Goal: Information Seeking & Learning: Learn about a topic

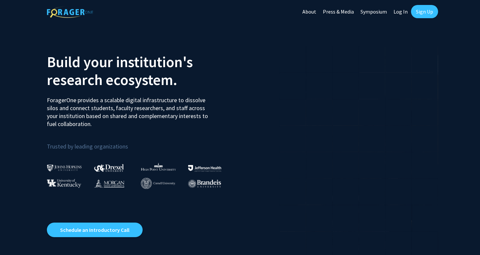
click at [415, 15] on link "Sign Up" at bounding box center [424, 11] width 27 height 13
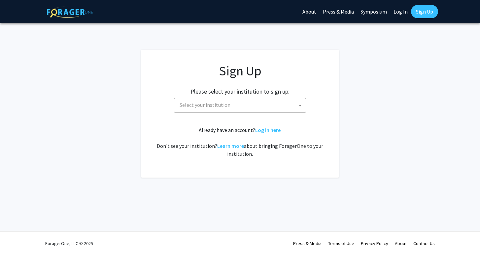
click at [253, 96] on div "Please select your institution to sign up: Baylor University Brandeis Universit…" at bounding box center [240, 96] width 182 height 31
click at [253, 98] on span "Select your institution" at bounding box center [241, 105] width 129 height 14
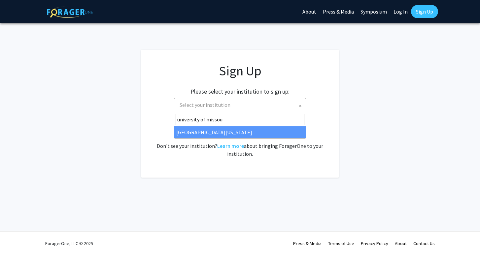
type input "university of missou"
select select "33"
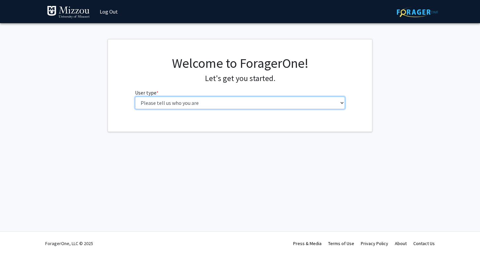
select select "1: undergrad"
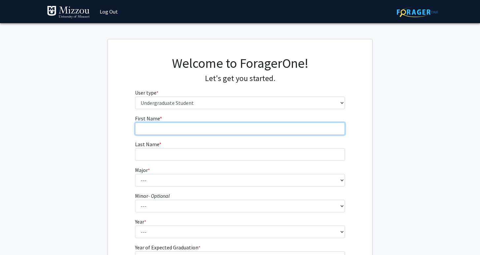
click at [170, 131] on input "First Name * required" at bounding box center [240, 128] width 210 height 13
type input "[GEOGRAPHIC_DATA]"
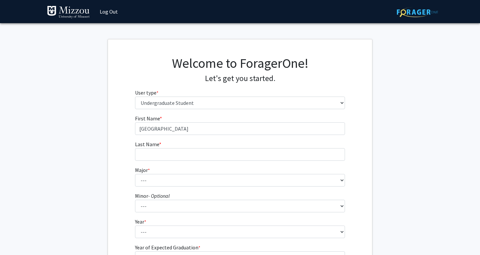
click at [169, 145] on fg-input "Last Name * required" at bounding box center [240, 150] width 210 height 20
click at [168, 147] on fg-input "Last Name * required" at bounding box center [240, 150] width 210 height 20
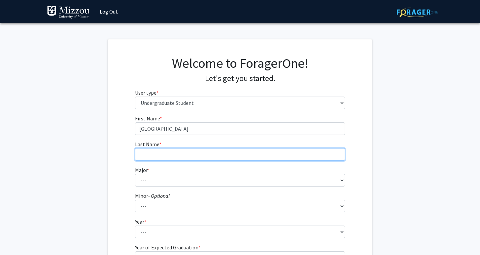
click at [168, 152] on input "Last Name * required" at bounding box center [240, 154] width 210 height 13
type input "[GEOGRAPHIC_DATA]"
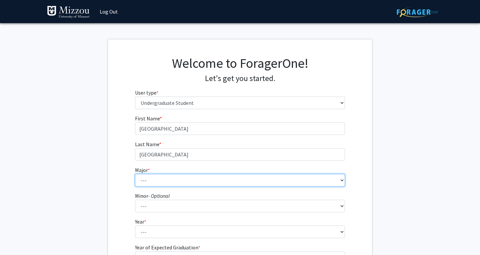
select select "72: 2564"
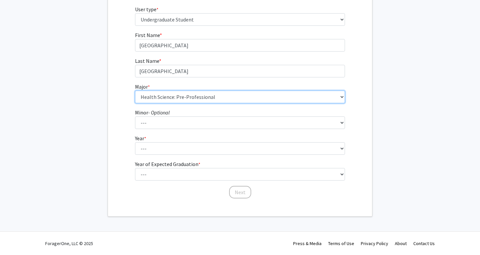
scroll to position [83, 0]
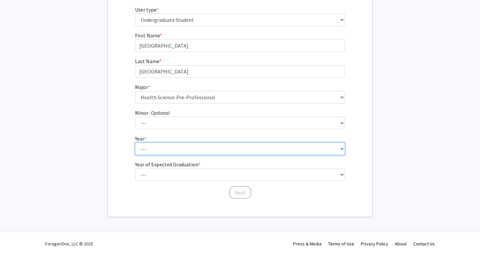
select select "1: first-year"
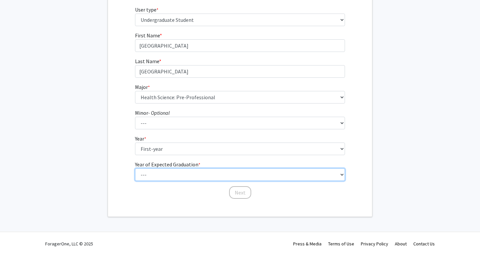
select select "5: 2029"
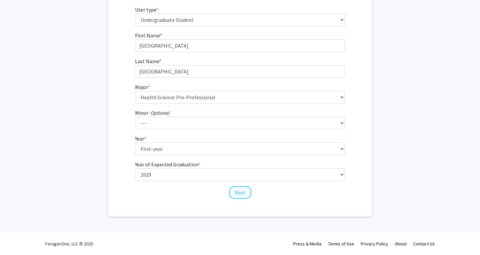
click at [244, 194] on button "Next" at bounding box center [240, 192] width 22 height 13
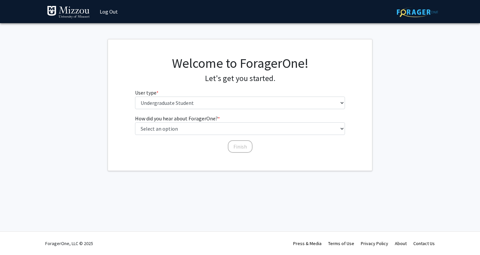
scroll to position [0, 0]
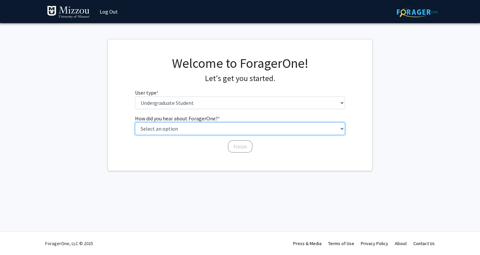
select select "2: faculty_recommendation"
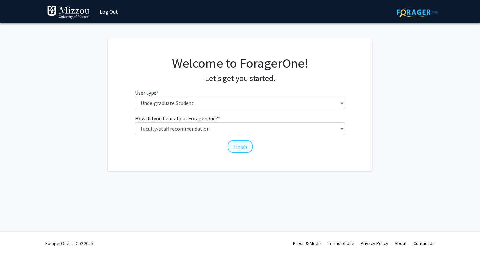
click at [251, 147] on button "Finish" at bounding box center [240, 146] width 25 height 13
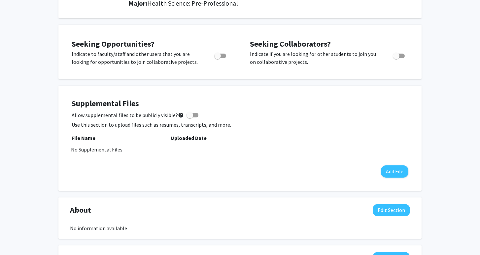
scroll to position [100, 0]
click at [190, 115] on span at bounding box center [190, 114] width 7 height 7
click at [190, 117] on input "Allow supplemental files to be publicly visible? help" at bounding box center [190, 117] width 0 height 0
checkbox input "true"
click at [391, 172] on button "Add File" at bounding box center [394, 171] width 27 height 12
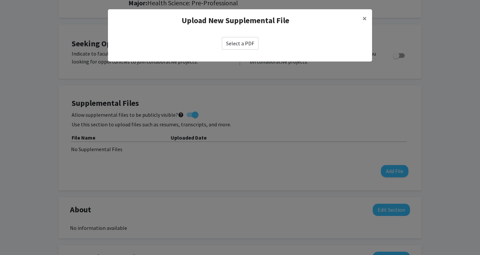
click at [237, 40] on label "Select a PDF" at bounding box center [240, 43] width 37 height 13
click at [0, 0] on input "Select a PDF" at bounding box center [0, 0] width 0 height 0
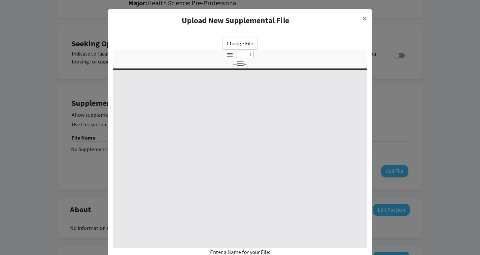
select select "custom"
type input "0"
select select "custom"
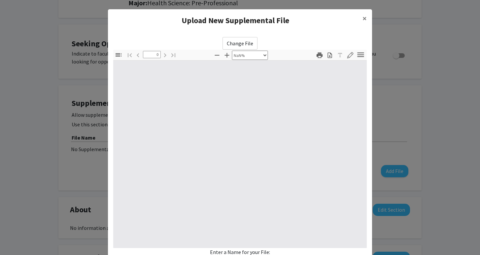
type input "1"
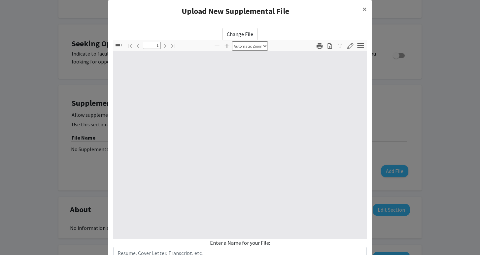
select select "auto"
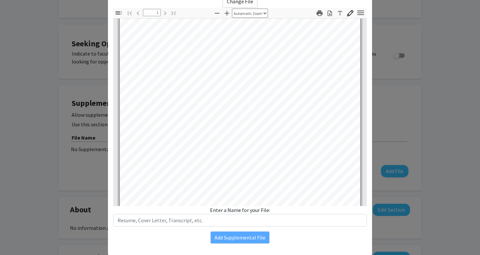
scroll to position [13, 0]
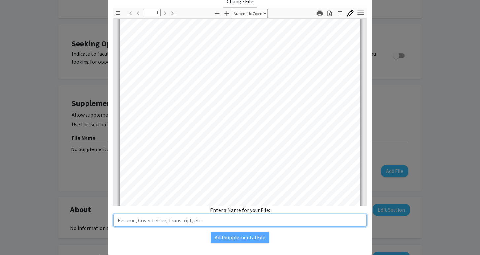
click at [258, 222] on input "text" at bounding box center [240, 220] width 254 height 13
type input "Resume"
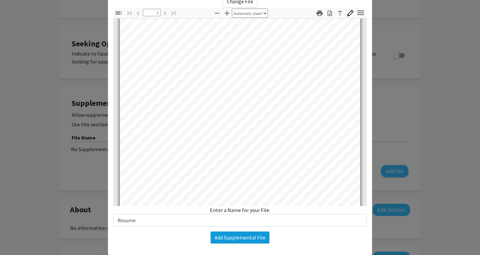
click at [244, 238] on button "Add Supplemental File" at bounding box center [240, 237] width 59 height 12
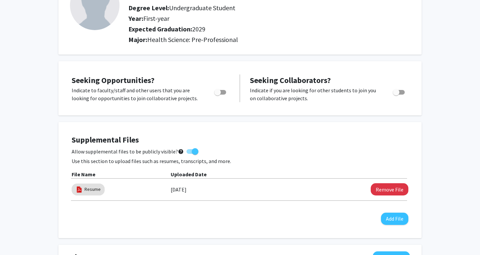
scroll to position [65, 0]
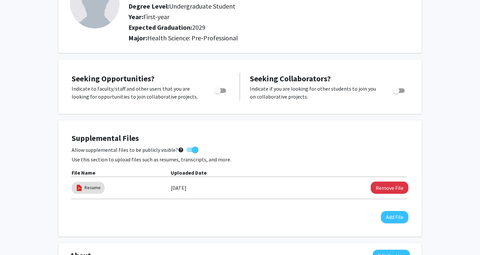
click at [219, 87] on div "Toggle" at bounding box center [221, 90] width 18 height 10
click at [220, 91] on span "Toggle" at bounding box center [217, 90] width 7 height 7
click at [218, 93] on input "Are you actively seeking opportunities?" at bounding box center [217, 93] width 0 height 0
checkbox input "true"
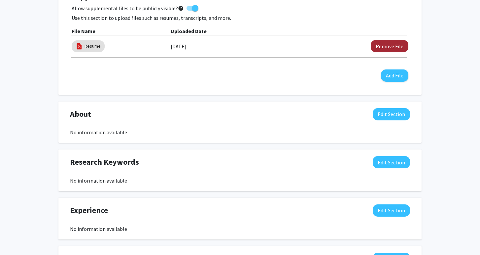
scroll to position [206, 0]
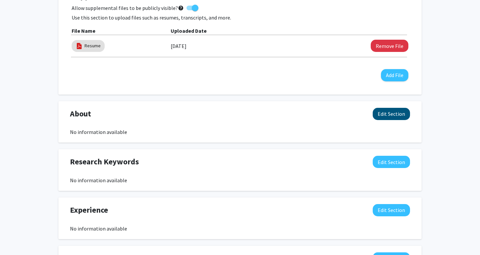
click at [388, 115] on button "Edit Section" at bounding box center [391, 114] width 37 height 12
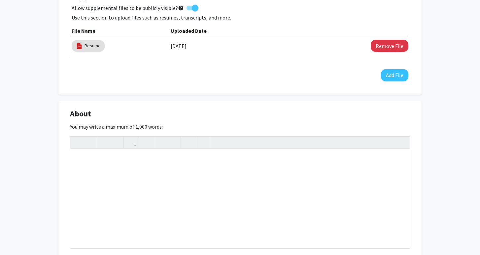
click at [386, 106] on div "About Edit Section You may write a maximum of 1,000 words: Insert link Remove l…" at bounding box center [239, 194] width 363 height 186
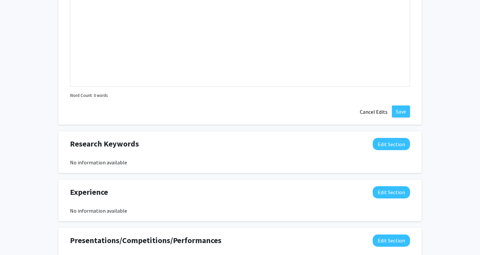
scroll to position [370, 0]
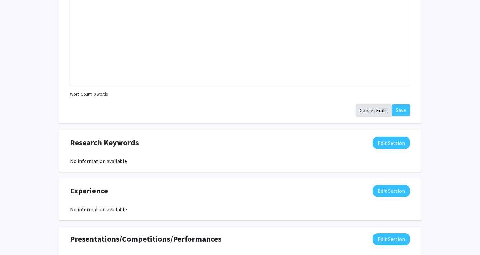
click at [382, 113] on button "Cancel Edits" at bounding box center [374, 110] width 36 height 13
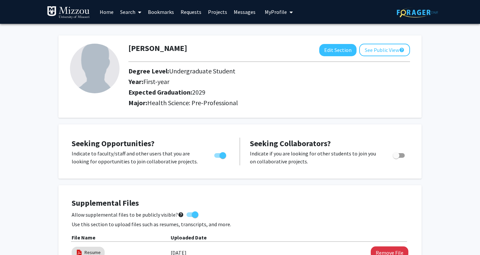
scroll to position [0, 0]
click at [111, 14] on link "Home" at bounding box center [106, 11] width 20 height 23
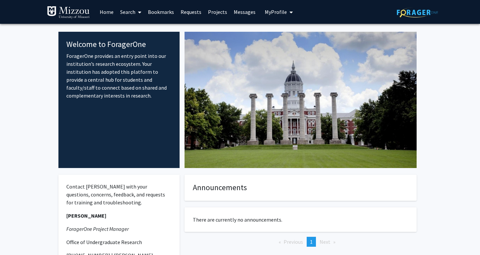
click at [138, 11] on span at bounding box center [138, 12] width 6 height 23
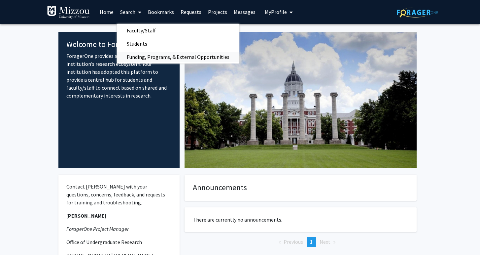
click at [143, 51] on span "Funding, Programs, & External Opportunities" at bounding box center [178, 56] width 123 height 13
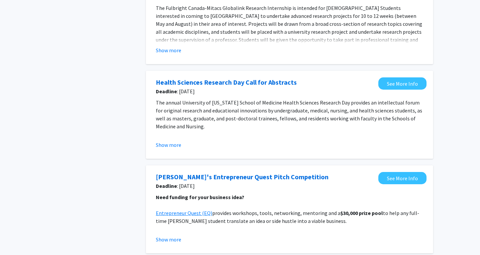
scroll to position [186, 0]
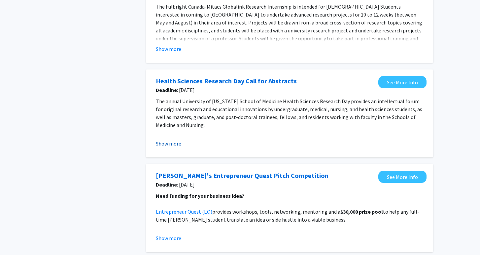
click at [175, 145] on button "Show more" at bounding box center [168, 143] width 25 height 8
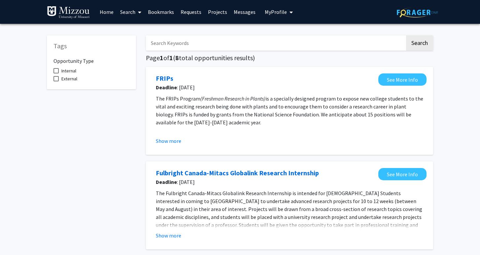
scroll to position [0, 0]
click at [218, 10] on link "Projects" at bounding box center [218, 11] width 26 height 23
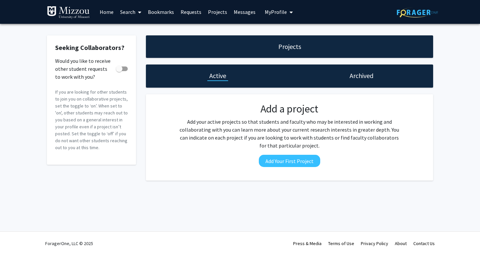
click at [238, 17] on link "Messages" at bounding box center [245, 11] width 28 height 23
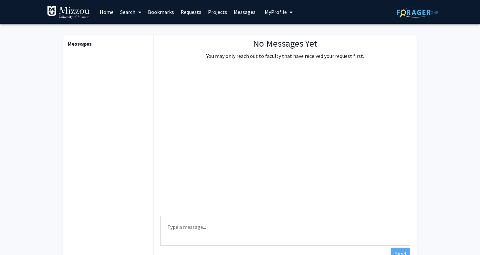
click at [216, 18] on link "Projects" at bounding box center [218, 11] width 26 height 23
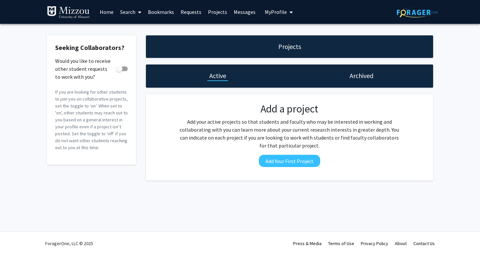
click at [185, 12] on link "Requests" at bounding box center [190, 11] width 27 height 23
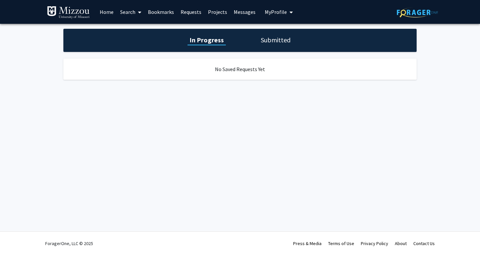
click at [167, 14] on link "Bookmarks" at bounding box center [161, 11] width 33 height 23
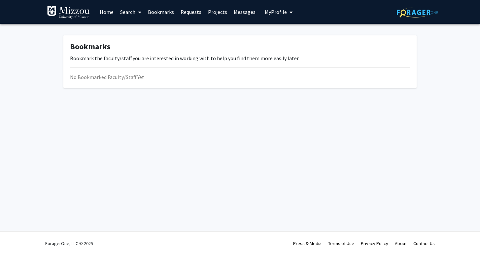
click at [132, 12] on link "Search" at bounding box center [131, 11] width 28 height 23
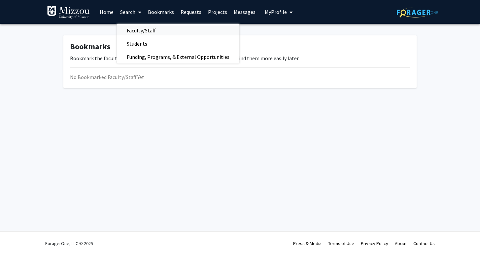
click at [136, 27] on span "Faculty/Staff" at bounding box center [141, 30] width 49 height 13
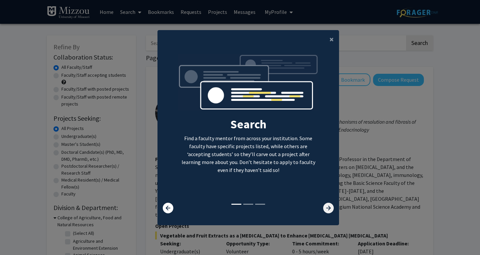
click at [331, 213] on icon at bounding box center [328, 207] width 11 height 11
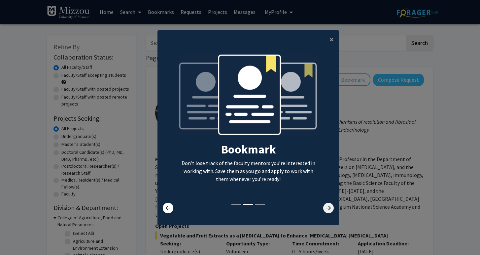
click at [331, 213] on icon at bounding box center [328, 207] width 11 height 11
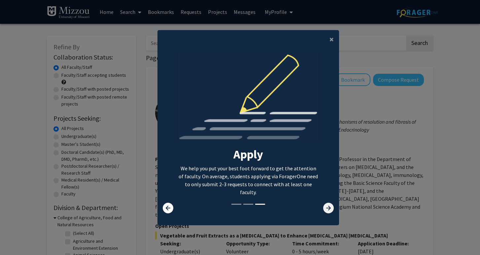
click at [331, 213] on icon at bounding box center [328, 207] width 11 height 11
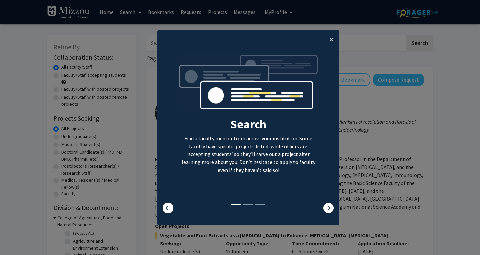
click at [328, 40] on button "×" at bounding box center [331, 39] width 15 height 18
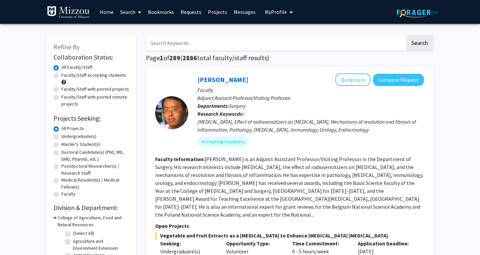
click at [210, 42] on input "Search Keywords" at bounding box center [275, 42] width 259 height 15
click at [419, 44] on button "Search" at bounding box center [419, 42] width 27 height 15
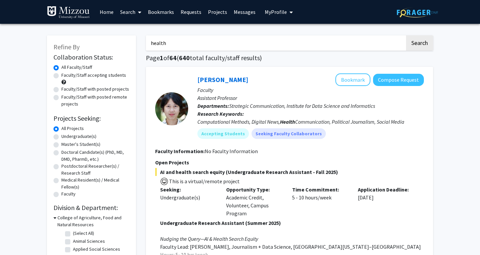
click at [194, 46] on input "health" at bounding box center [275, 42] width 259 height 15
type input "health science"
click at [419, 44] on button "Search" at bounding box center [419, 42] width 27 height 15
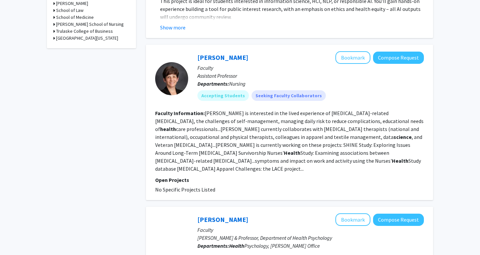
scroll to position [364, 0]
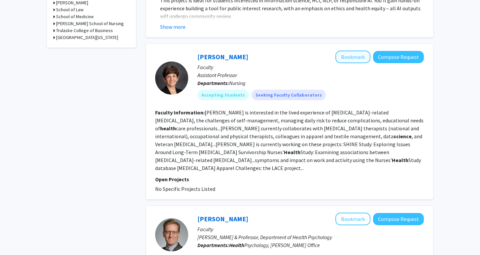
click at [360, 56] on button "Bookmark" at bounding box center [353, 57] width 35 height 13
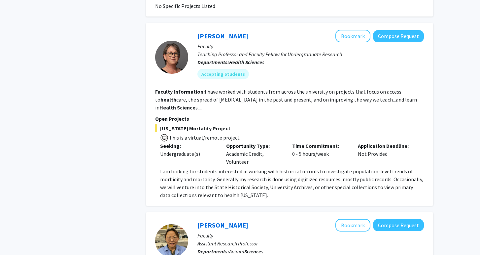
scroll to position [825, 0]
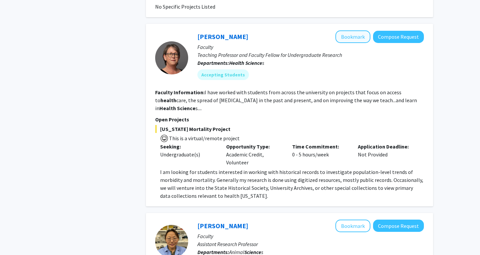
click at [357, 30] on button "Bookmark" at bounding box center [353, 36] width 35 height 13
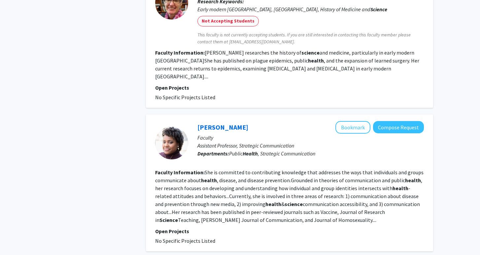
scroll to position [1500, 0]
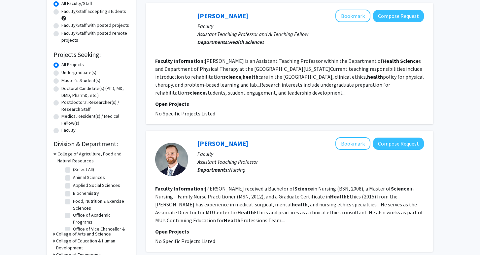
scroll to position [64, 0]
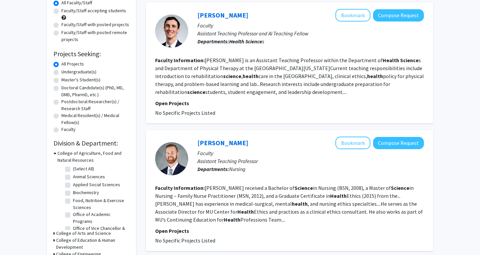
click at [61, 72] on label "Undergraduate(s)" at bounding box center [78, 71] width 35 height 7
click at [61, 72] on input "Undergraduate(s)" at bounding box center [63, 70] width 4 height 4
radio input "true"
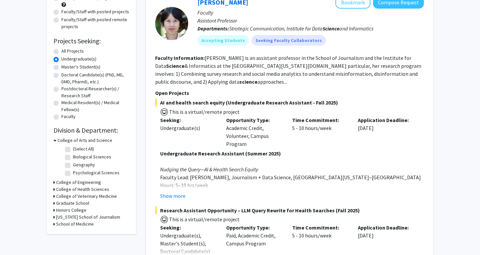
scroll to position [78, 0]
click at [169, 194] on button "Show more" at bounding box center [172, 195] width 25 height 8
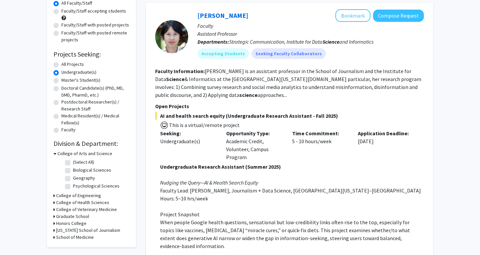
scroll to position [74, 0]
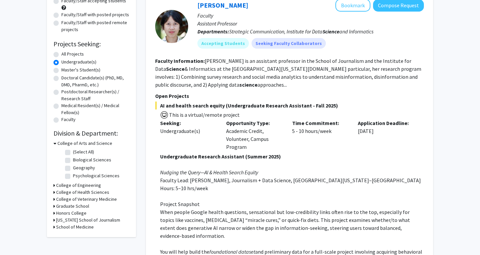
click at [55, 194] on div "College of Health Sciences" at bounding box center [91, 192] width 76 height 7
click at [52, 193] on div "Refine By Collaboration Status: Collaboration Status All Faculty/Staff Collabor…" at bounding box center [91, 99] width 89 height 276
click at [54, 143] on icon at bounding box center [54, 143] width 3 height 7
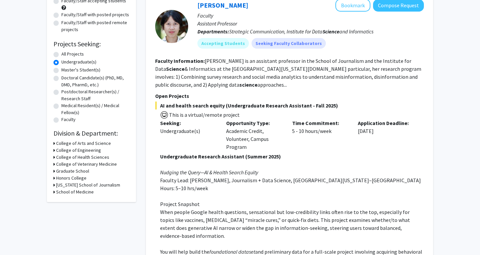
click at [54, 158] on icon at bounding box center [54, 157] width 2 height 7
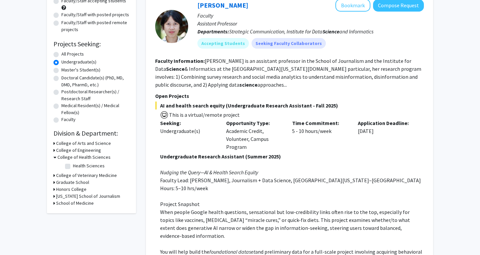
click at [73, 166] on label "Health Sciences" at bounding box center [89, 165] width 32 height 7
click at [73, 166] on input "Health Sciences" at bounding box center [75, 164] width 4 height 4
checkbox input "true"
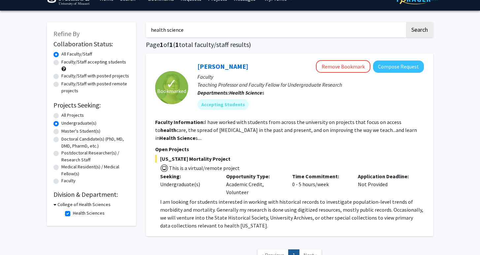
scroll to position [14, 0]
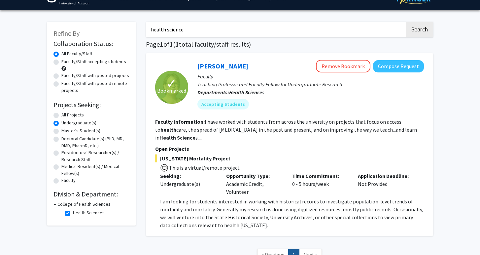
click at [61, 115] on label "All Projects" at bounding box center [72, 114] width 22 height 7
click at [61, 115] on input "All Projects" at bounding box center [63, 113] width 4 height 4
radio input "true"
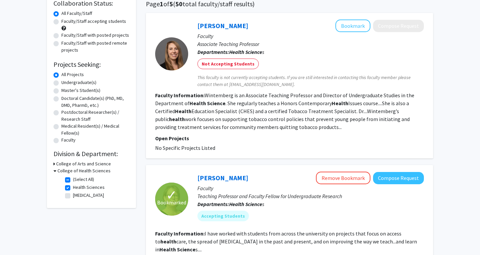
scroll to position [56, 0]
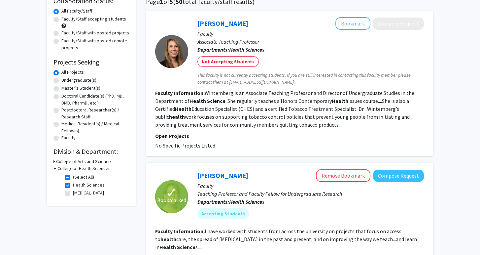
click at [57, 169] on div "College of Health Sciences" at bounding box center [91, 168] width 76 height 7
click at [53, 169] on icon at bounding box center [54, 168] width 3 height 7
click at [53, 169] on icon at bounding box center [54, 168] width 2 height 7
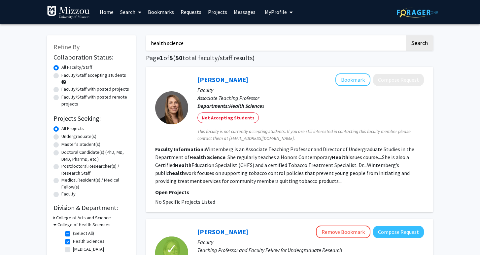
scroll to position [0, 0]
drag, startPoint x: 196, startPoint y: 44, endPoint x: 145, endPoint y: 43, distance: 51.5
type input "black"
click at [419, 44] on button "Search" at bounding box center [419, 42] width 27 height 15
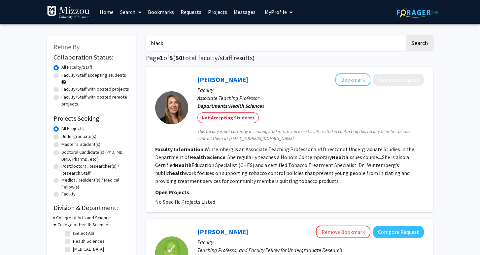
checkbox input "false"
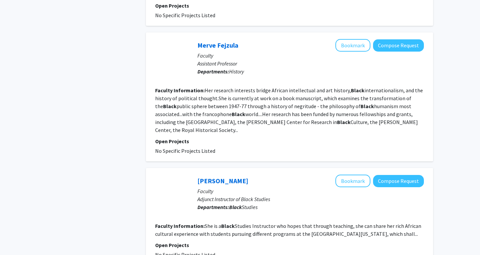
scroll to position [1342, 0]
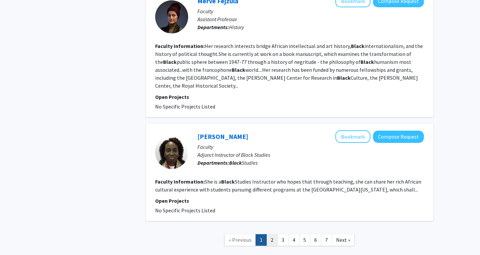
click at [275, 234] on link "2" at bounding box center [271, 240] width 11 height 12
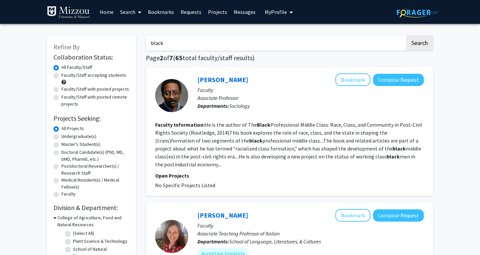
click at [164, 13] on link "Bookmarks" at bounding box center [161, 11] width 33 height 23
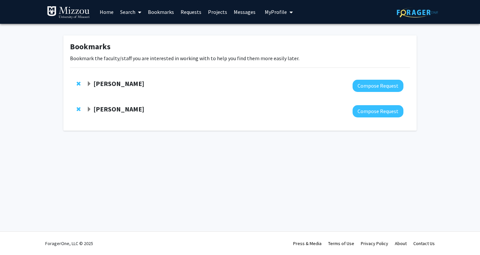
click at [101, 109] on strong "[PERSON_NAME]" at bounding box center [118, 109] width 51 height 8
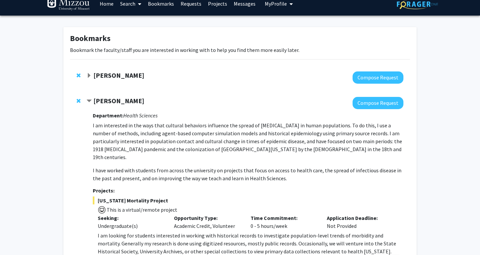
scroll to position [17, 0]
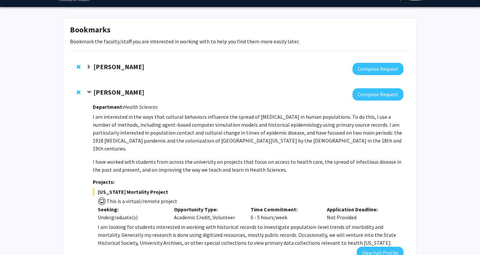
click at [113, 95] on strong "[PERSON_NAME]" at bounding box center [118, 92] width 51 height 8
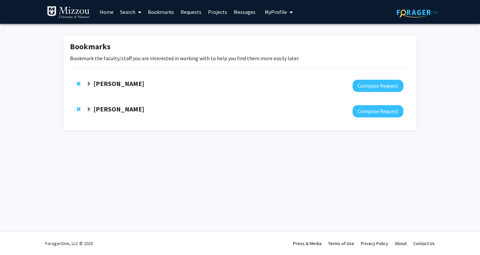
scroll to position [0, 0]
click at [122, 80] on strong "[PERSON_NAME]" at bounding box center [118, 83] width 51 height 8
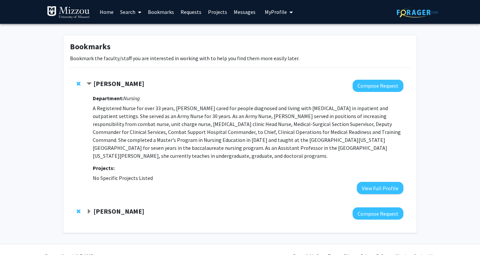
click at [128, 86] on strong "[PERSON_NAME]" at bounding box center [118, 83] width 51 height 8
